Goal: Find specific page/section: Find specific page/section

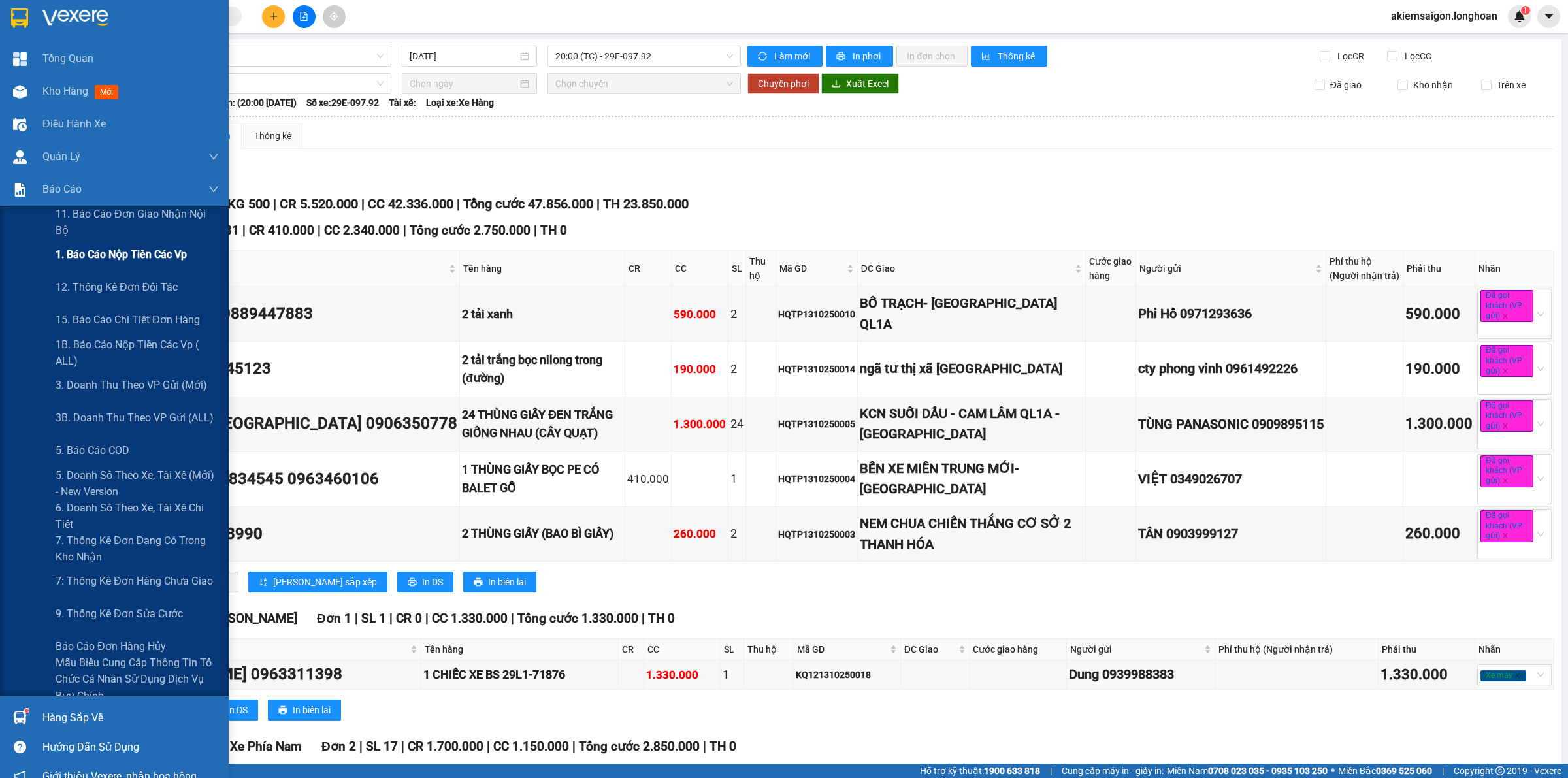
click at [82, 266] on div "11. Báo cáo đơn giao nhận nội bộ 1. Báo cáo nộp tiền các vp 12. Thống kê đơn đố…" at bounding box center [114, 451] width 229 height 490
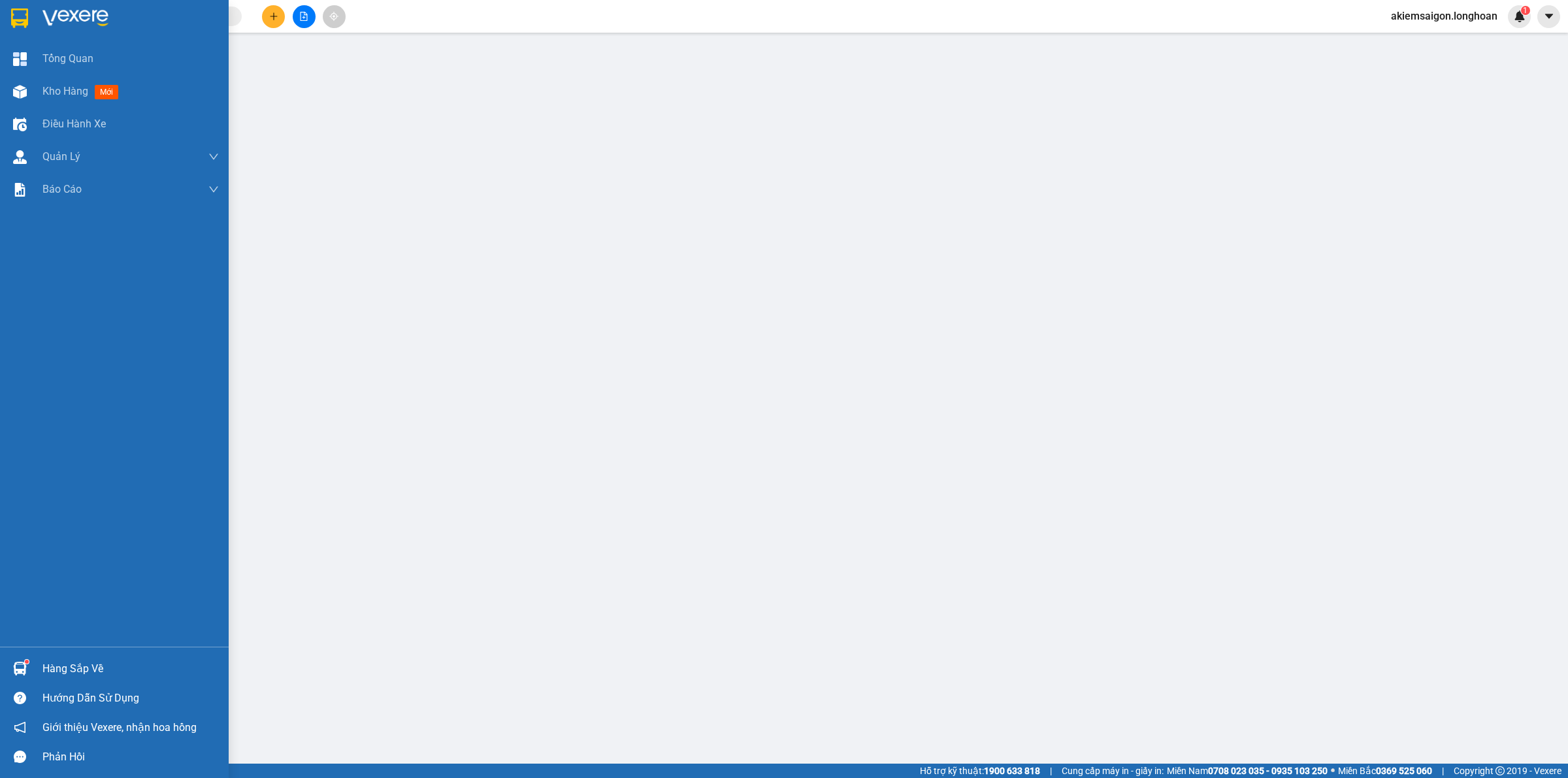
click at [34, 12] on div at bounding box center [114, 21] width 229 height 42
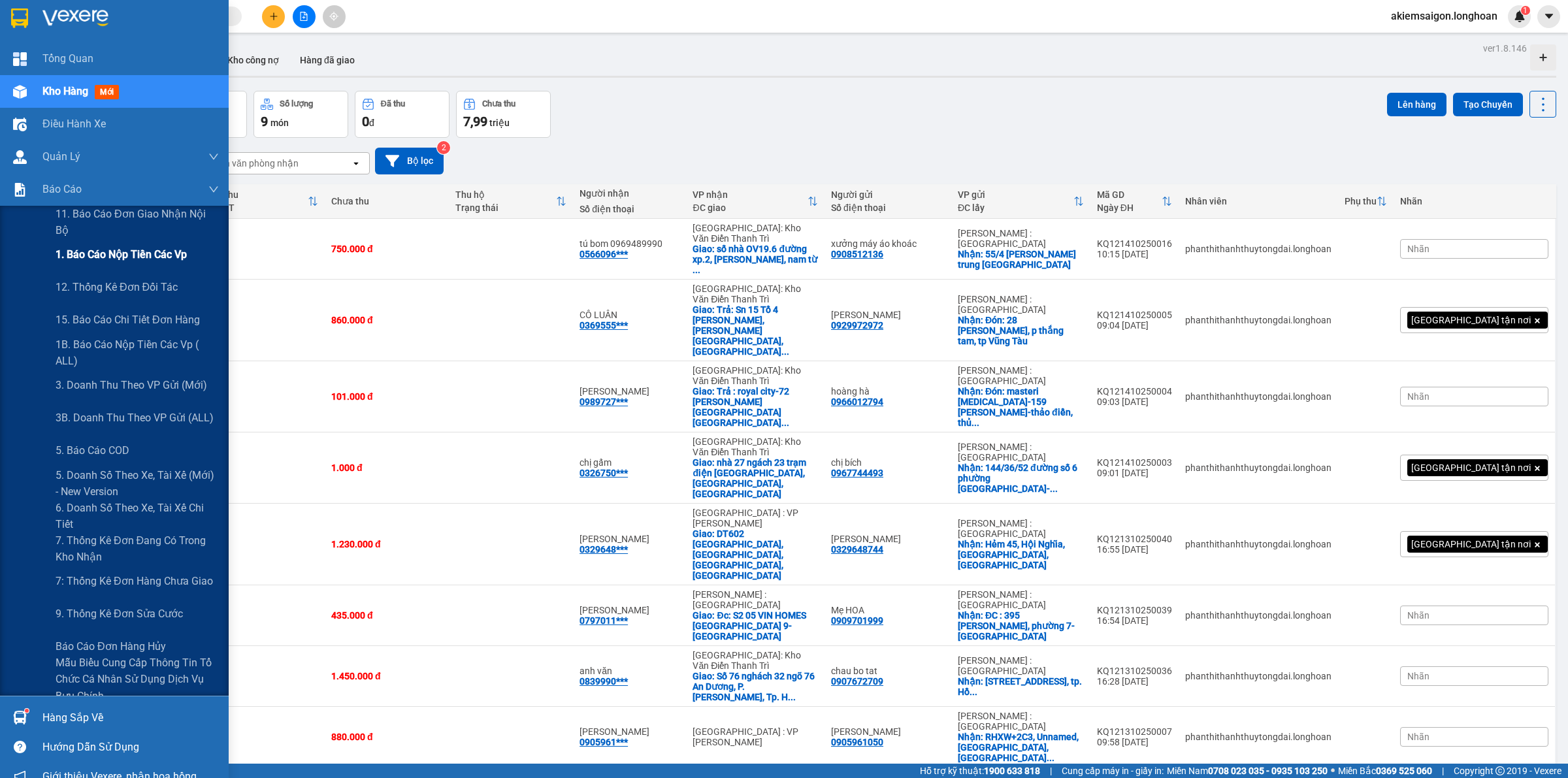
click at [108, 267] on div "1. Báo cáo nộp tiền các vp" at bounding box center [137, 255] width 163 height 33
